Goal: Information Seeking & Learning: Understand process/instructions

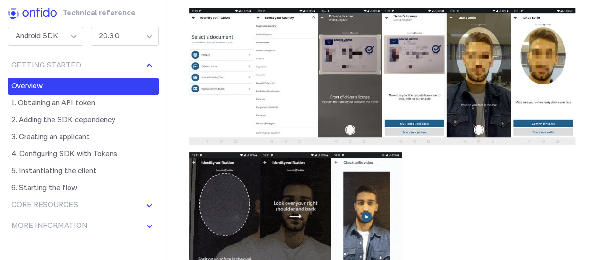
scroll to position [314, 0]
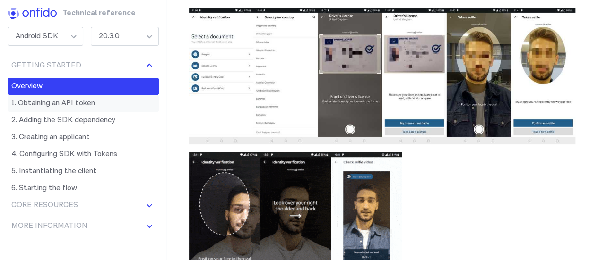
click at [70, 103] on link "1. Obtaining an API token" at bounding box center [83, 103] width 151 height 17
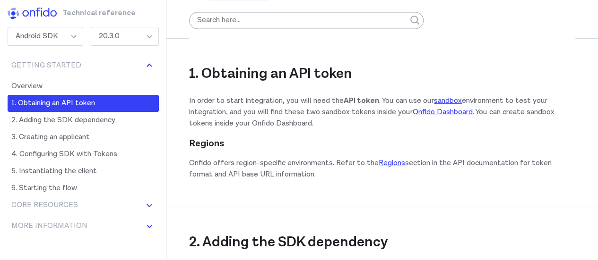
scroll to position [710, 0]
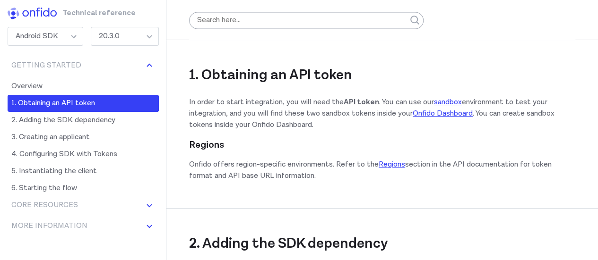
click at [230, 112] on p "In order to start integration, you will need the API token . You can use our sa…" at bounding box center [382, 114] width 386 height 34
click at [289, 112] on p "In order to start integration, you will need the API token . You can use our sa…" at bounding box center [382, 114] width 386 height 34
click at [328, 111] on p "In order to start integration, you will need the API token . You can use our sa…" at bounding box center [382, 114] width 386 height 34
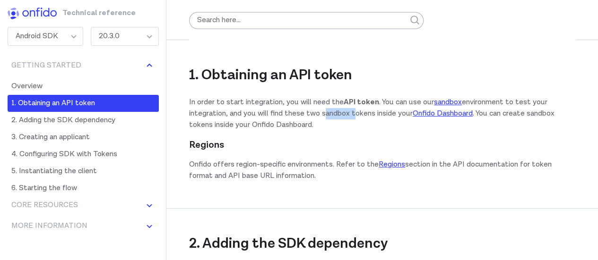
click at [328, 111] on p "In order to start integration, you will need the API token . You can use our sa…" at bounding box center [382, 114] width 386 height 34
click at [379, 115] on p "In order to start integration, you will need the API token . You can use our sa…" at bounding box center [382, 114] width 386 height 34
click at [406, 114] on p "In order to start integration, you will need the API token . You can use our sa…" at bounding box center [382, 114] width 386 height 34
drag, startPoint x: 274, startPoint y: 112, endPoint x: 386, endPoint y: 113, distance: 112.0
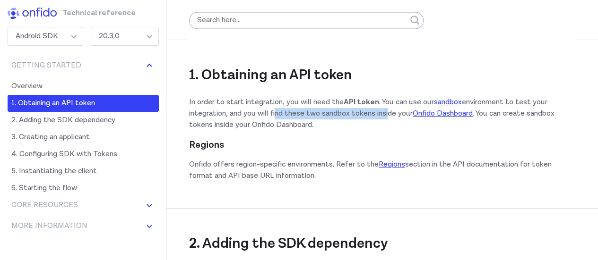
click at [386, 113] on p "In order to start integration, you will need the API token . You can use our sa…" at bounding box center [382, 114] width 386 height 34
click at [455, 102] on link "sandbox" at bounding box center [448, 102] width 28 height 10
click at [439, 101] on link "sandbox" at bounding box center [448, 102] width 28 height 10
